Goal: Entertainment & Leisure: Consume media (video, audio)

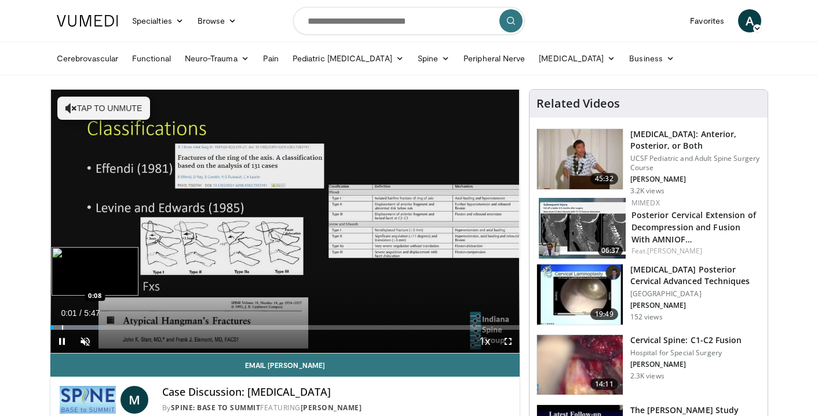
click at [62, 327] on div "Progress Bar" at bounding box center [62, 327] width 1 height 5
click at [75, 325] on div "Progress Bar" at bounding box center [75, 327] width 1 height 5
click at [83, 325] on div "Progress Bar" at bounding box center [83, 327] width 1 height 5
click at [101, 327] on div "Progress Bar" at bounding box center [100, 327] width 1 height 5
click at [123, 325] on div "Progress Bar" at bounding box center [123, 327] width 1 height 5
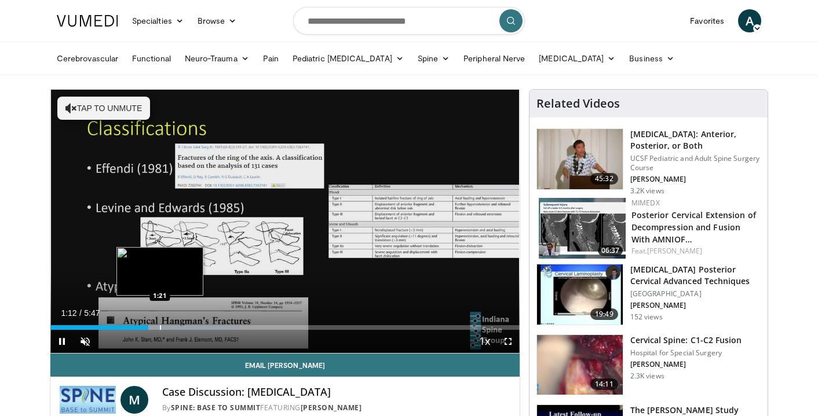
click at [160, 328] on div "Progress Bar" at bounding box center [160, 327] width 1 height 5
click at [175, 327] on div "Progress Bar" at bounding box center [175, 327] width 1 height 5
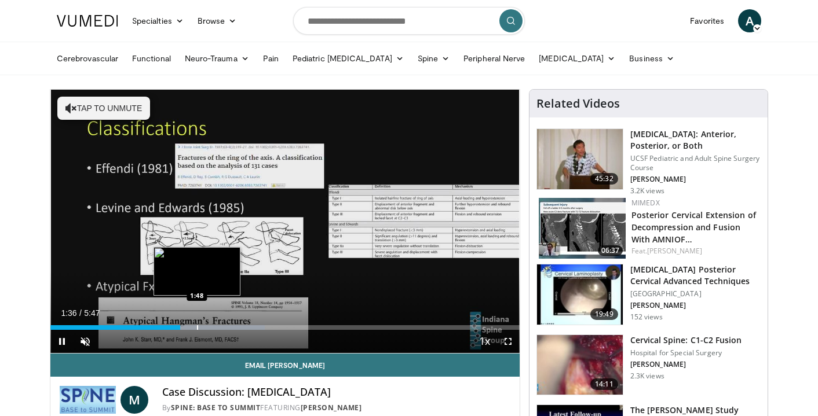
click at [197, 327] on div "Progress Bar" at bounding box center [197, 327] width 1 height 5
click at [208, 327] on div "Progress Bar" at bounding box center [208, 327] width 1 height 5
click at [224, 326] on div "Progress Bar" at bounding box center [224, 327] width 1 height 5
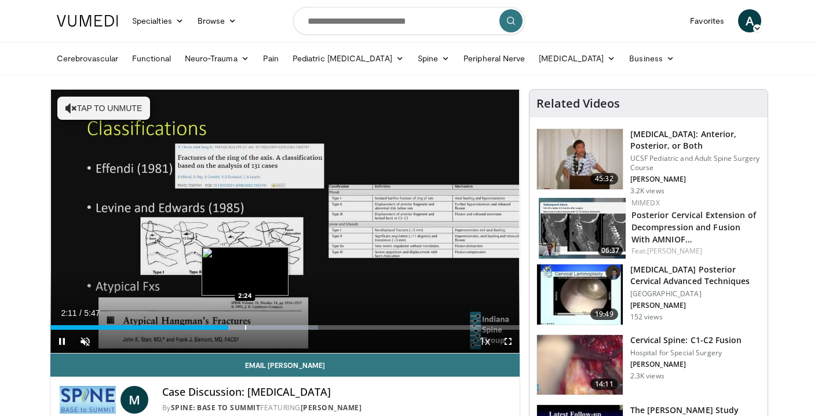
click at [245, 329] on div "Progress Bar" at bounding box center [245, 327] width 1 height 5
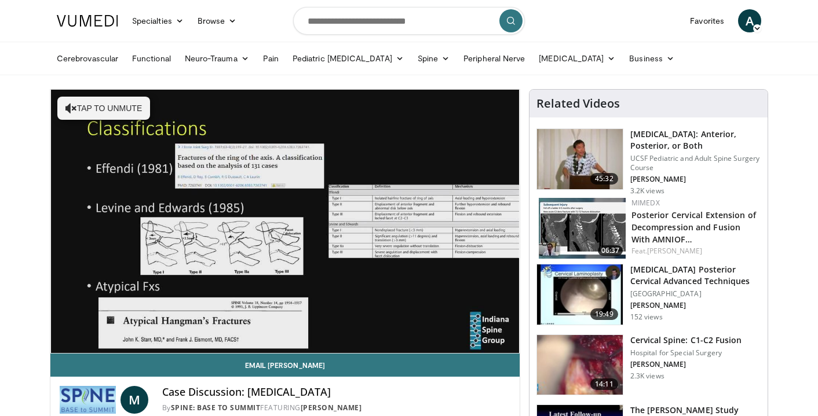
click at [259, 327] on video-js "**********" at bounding box center [284, 222] width 469 height 264
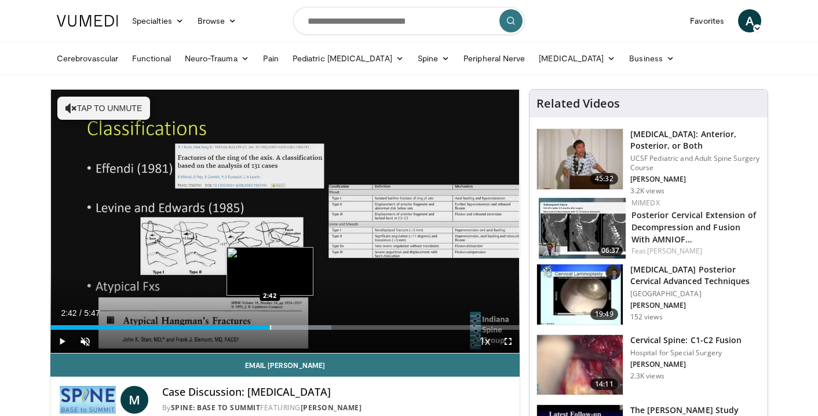
click at [270, 328] on div "Progress Bar" at bounding box center [270, 327] width 1 height 5
click at [281, 330] on div "Progress Bar" at bounding box center [281, 327] width 1 height 5
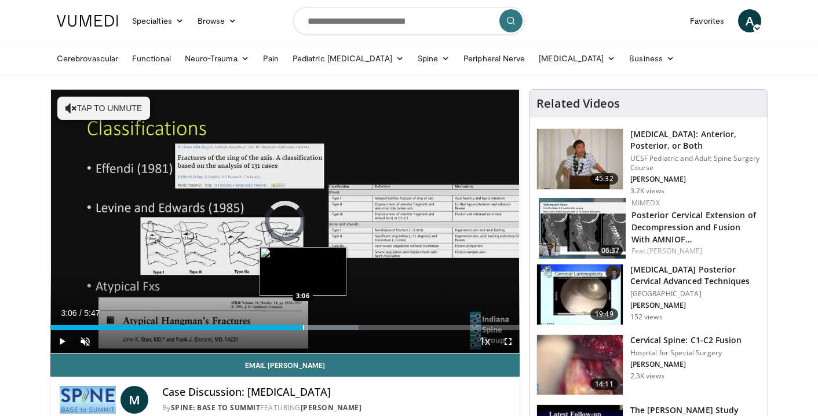
click at [303, 328] on div "Progress Bar" at bounding box center [303, 327] width 1 height 5
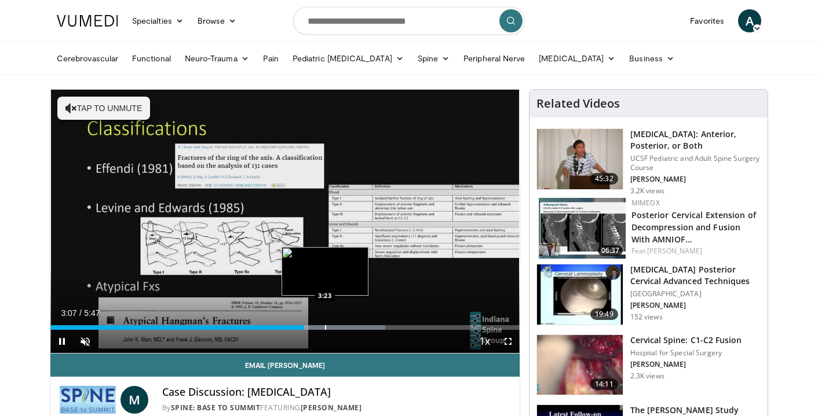
click at [325, 330] on div "Progress Bar" at bounding box center [325, 327] width 1 height 5
click at [343, 328] on div "Progress Bar" at bounding box center [343, 327] width 1 height 5
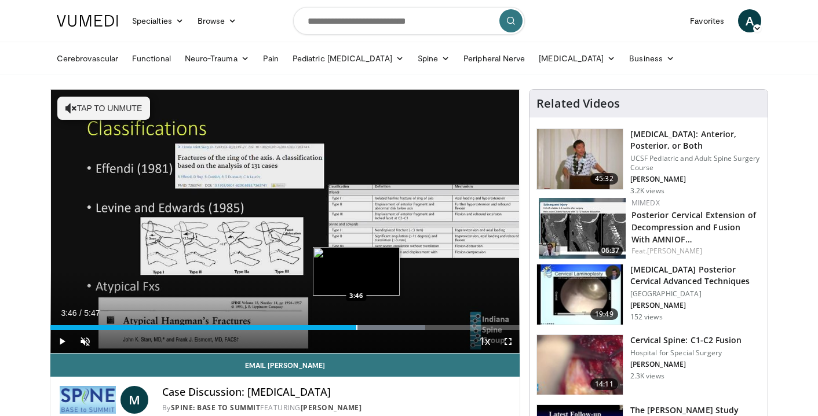
click at [356, 328] on div "Progress Bar" at bounding box center [356, 327] width 1 height 5
click at [369, 326] on div "Progress Bar" at bounding box center [369, 327] width 1 height 5
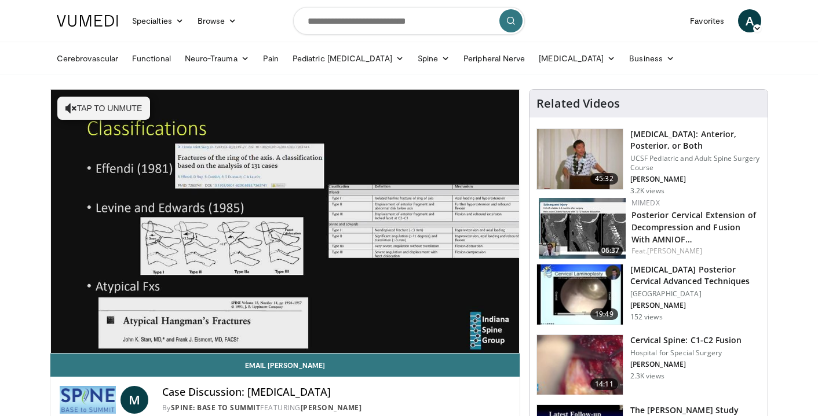
click at [387, 325] on div "10 seconds Tap to unmute" at bounding box center [284, 222] width 469 height 264
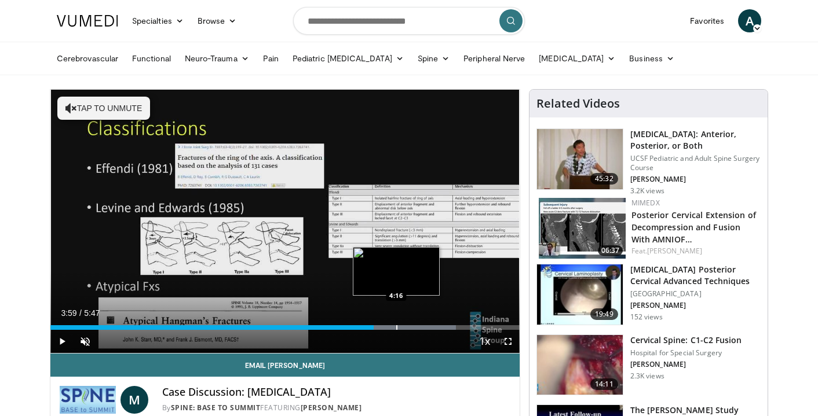
click at [396, 325] on div "Progress Bar" at bounding box center [396, 327] width 1 height 5
click at [419, 325] on div "Progress Bar" at bounding box center [419, 327] width 1 height 5
click at [403, 327] on div "Progress Bar" at bounding box center [403, 327] width 1 height 5
click at [416, 327] on div "Progress Bar" at bounding box center [416, 327] width 1 height 5
click at [426, 326] on div "Progress Bar" at bounding box center [426, 327] width 1 height 5
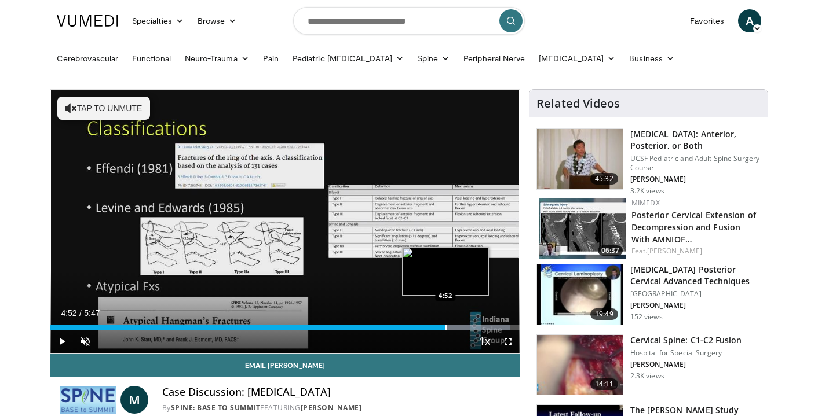
click at [445, 325] on div "Progress Bar" at bounding box center [445, 327] width 1 height 5
click at [455, 325] on div "Progress Bar" at bounding box center [455, 327] width 1 height 5
click at [466, 325] on div "Progress Bar" at bounding box center [464, 327] width 1 height 5
click at [485, 323] on div "Loaded : 100.00% 5:08 5:22" at bounding box center [284, 324] width 469 height 11
